Goal: Task Accomplishment & Management: Manage account settings

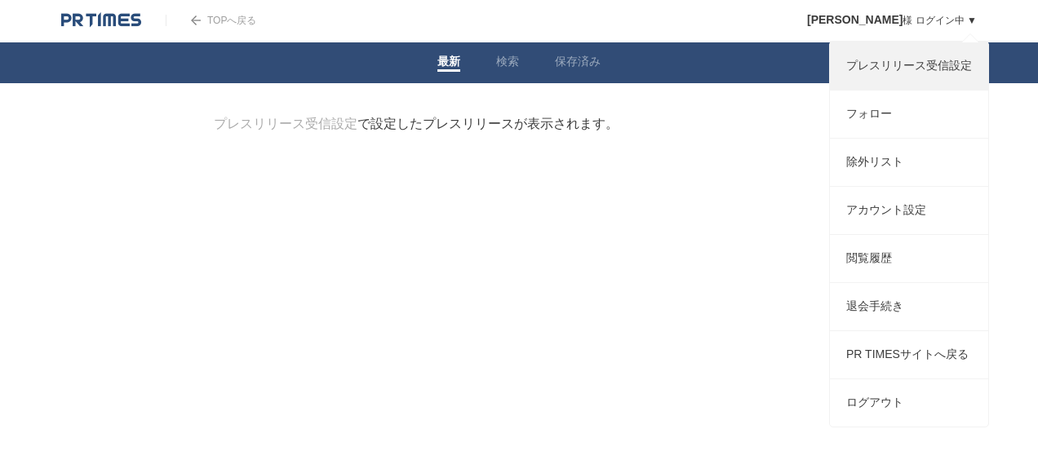
click at [938, 67] on link "プレスリリース受信設定" at bounding box center [909, 65] width 158 height 47
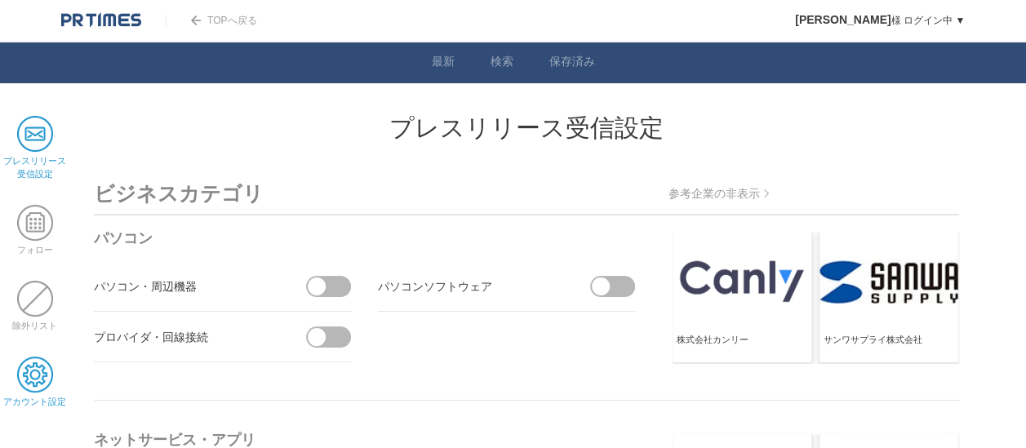
click at [26, 374] on span at bounding box center [35, 375] width 36 height 36
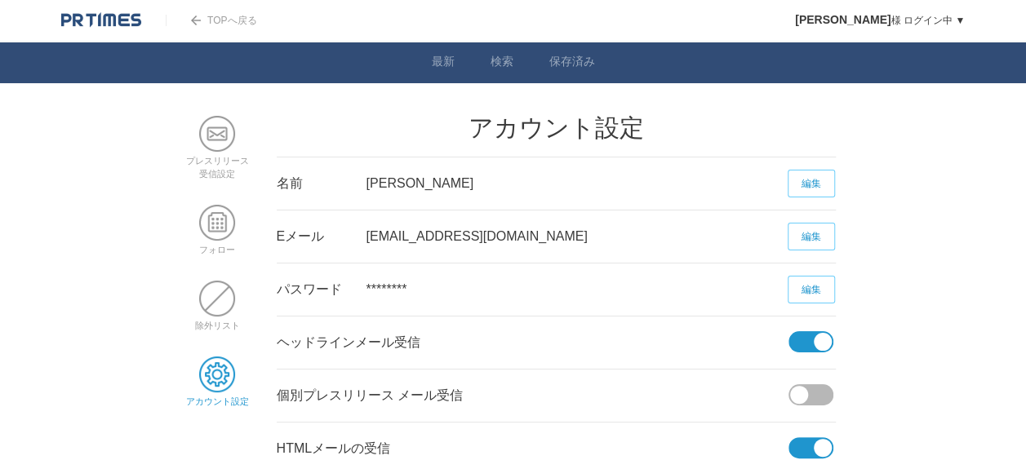
scroll to position [245, 0]
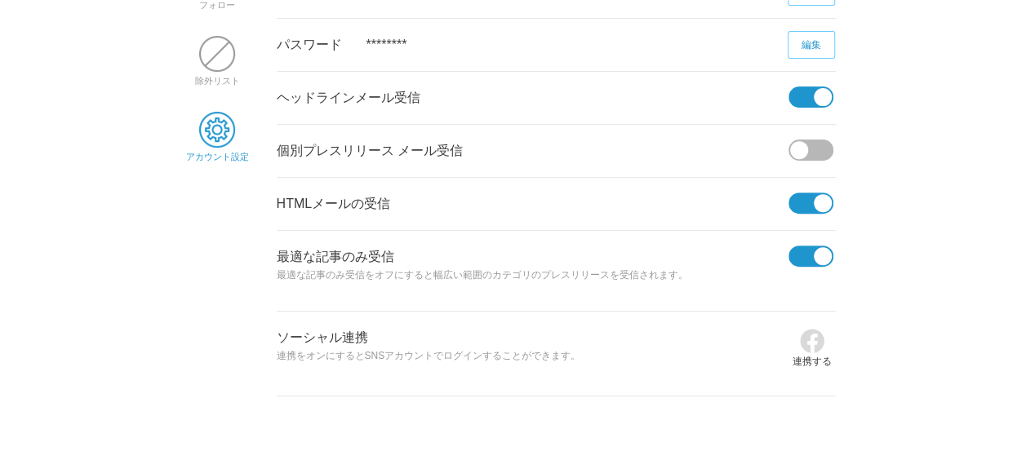
click at [800, 102] on span at bounding box center [806, 97] width 34 height 21
click at [0, 0] on input "checkbox" at bounding box center [0, 0] width 0 height 0
click at [805, 199] on span at bounding box center [806, 203] width 34 height 21
click at [0, 0] on input "checkbox" at bounding box center [0, 0] width 0 height 0
click at [805, 252] on span at bounding box center [806, 256] width 34 height 21
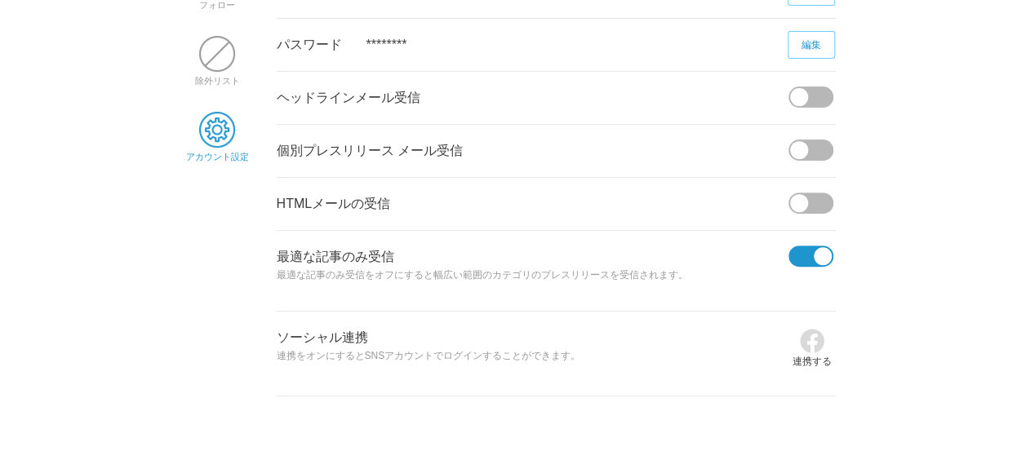
click at [0, 0] on input "checkbox" at bounding box center [0, 0] width 0 height 0
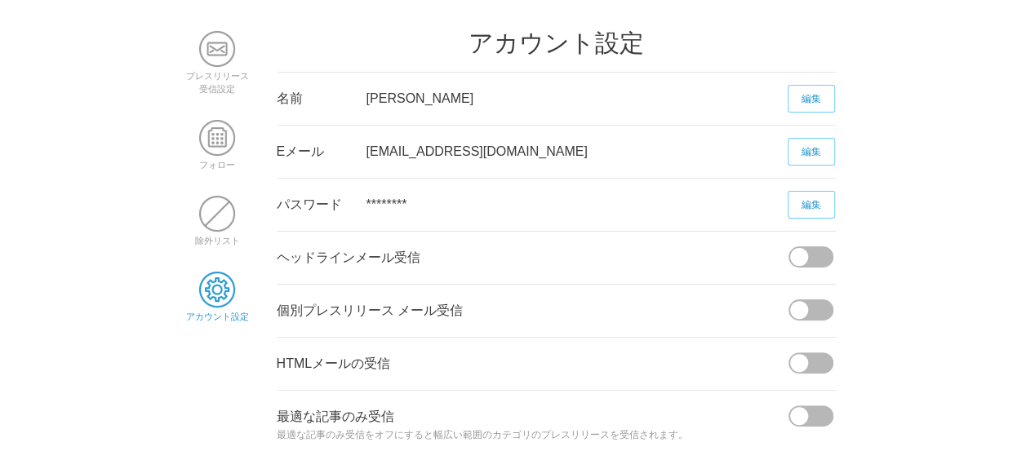
scroll to position [0, 0]
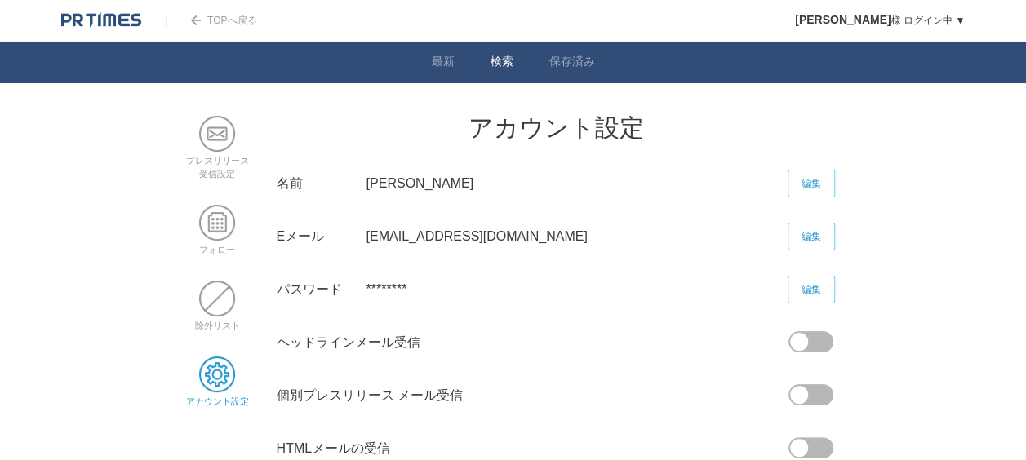
click at [509, 65] on link "検索" at bounding box center [502, 63] width 23 height 17
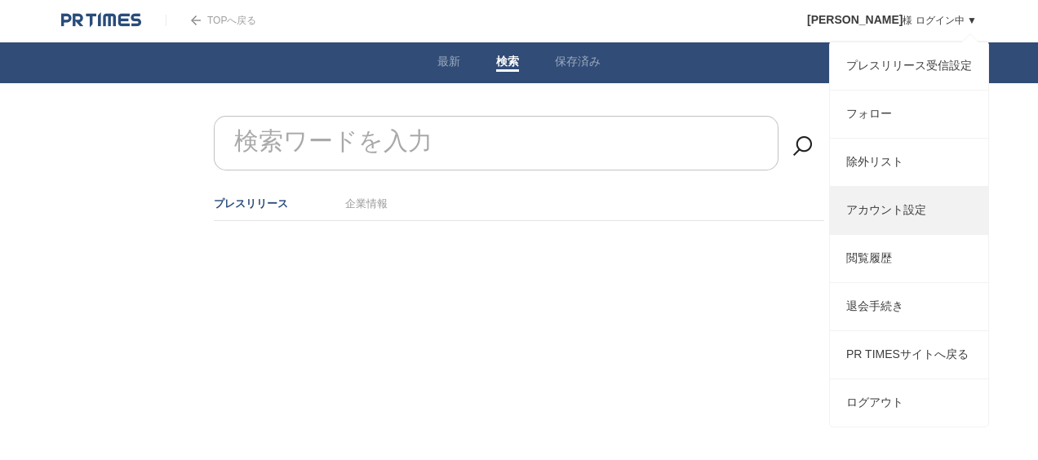
click at [901, 222] on link "アカウント設定" at bounding box center [909, 210] width 158 height 47
